Goal: Task Accomplishment & Management: Manage account settings

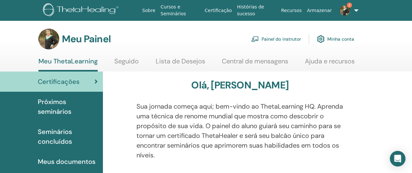
click at [288, 39] on font "Painel do instrutor" at bounding box center [281, 40] width 39 height 6
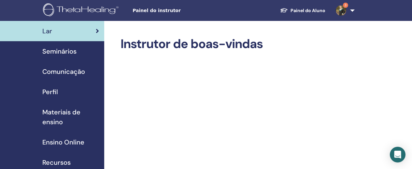
click at [73, 54] on span "Seminários" at bounding box center [59, 51] width 34 height 10
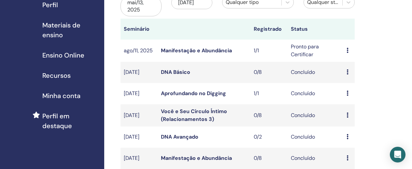
scroll to position [50, 0]
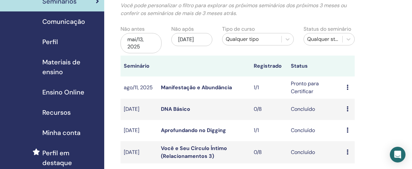
click at [348, 88] on icon at bounding box center [348, 86] width 2 height 5
click at [348, 112] on link "Participantes" at bounding box center [355, 112] width 32 height 7
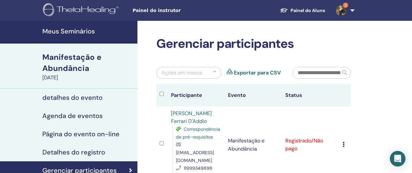
click at [345, 141] on div "Cancelar registro Não certifique-se automaticamente Marcar como pagar Marcar co…" at bounding box center [345, 145] width 5 height 8
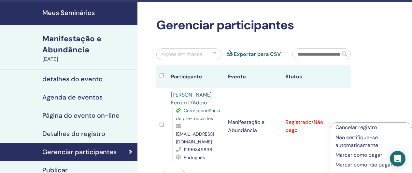
scroll to position [53, 0]
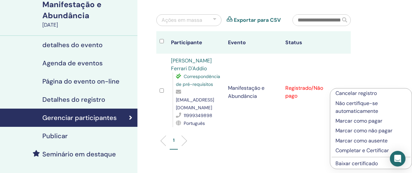
click at [344, 119] on font "Marcar como pagar" at bounding box center [359, 121] width 47 height 7
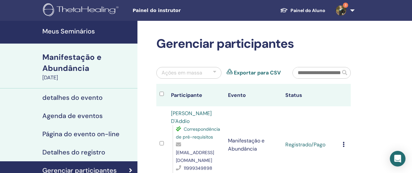
click at [345, 142] on icon at bounding box center [344, 144] width 2 height 5
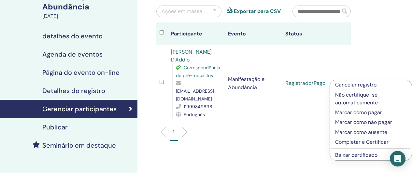
scroll to position [121, 0]
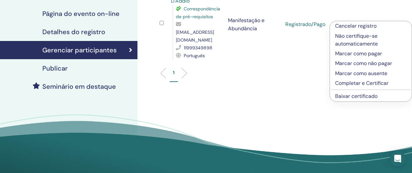
click at [346, 86] on font "Completar e Certificar" at bounding box center [361, 83] width 53 height 7
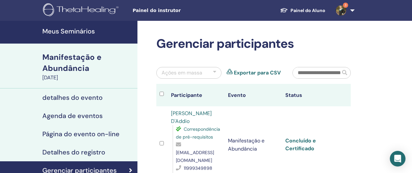
click at [305, 143] on font "Concluído e Certificado" at bounding box center [301, 145] width 31 height 15
